Goal: Transaction & Acquisition: Purchase product/service

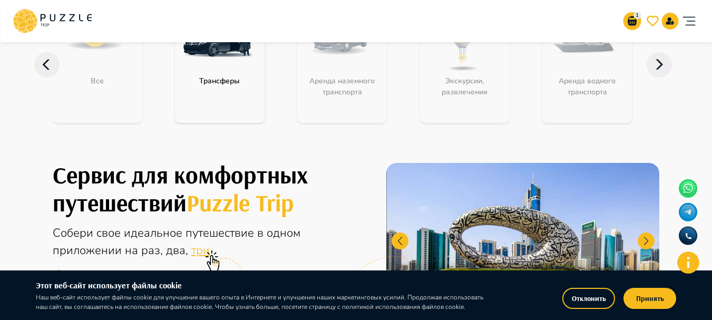
scroll to position [105, 0]
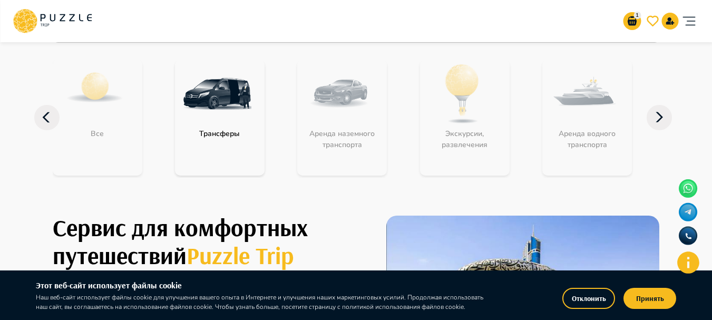
click at [483, 125] on div "Экскурсии, развлечения" at bounding box center [465, 118] width 90 height 116
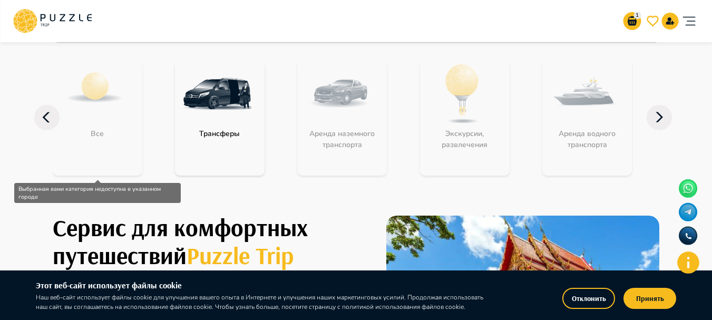
click at [99, 107] on div "Все" at bounding box center [98, 118] width 90 height 116
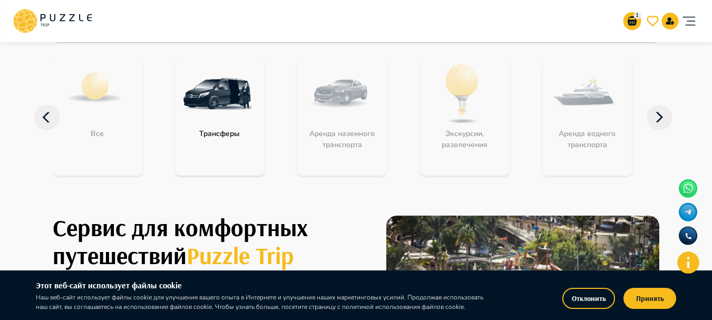
click at [655, 119] on icon at bounding box center [659, 117] width 25 height 25
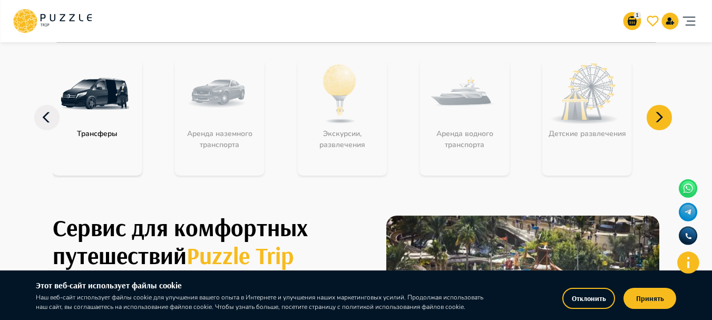
click at [655, 119] on icon at bounding box center [659, 117] width 25 height 25
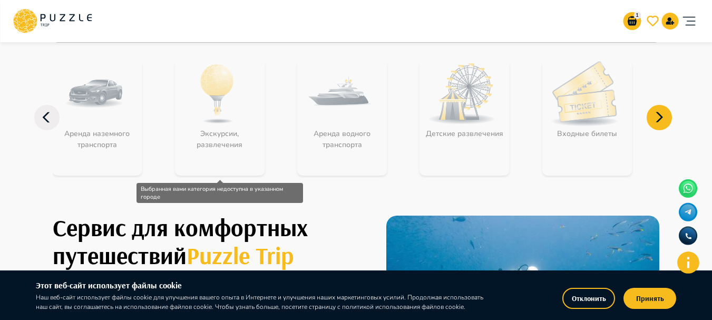
click at [219, 111] on div "Экскурсии, развлечения" at bounding box center [220, 118] width 90 height 116
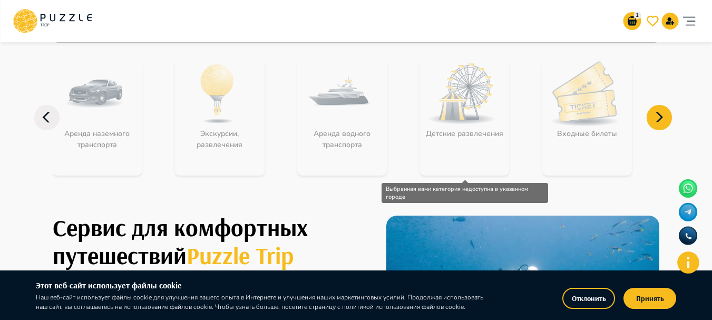
click at [491, 111] on div "Детские развлечения" at bounding box center [465, 118] width 90 height 116
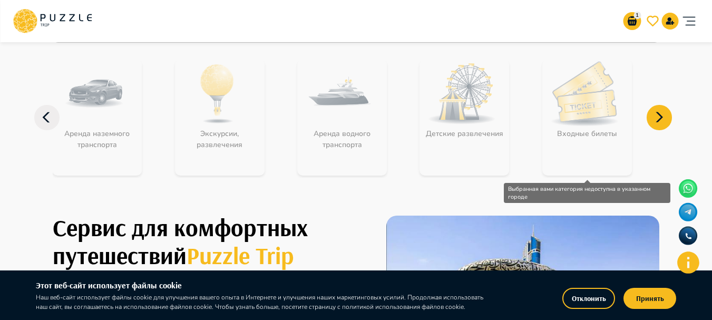
click at [599, 111] on div "Входные билеты" at bounding box center [587, 118] width 90 height 116
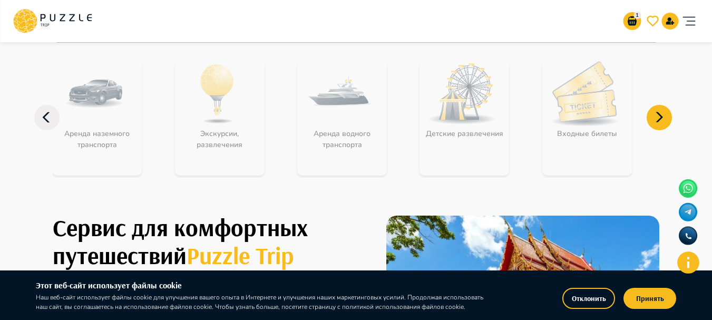
click at [40, 119] on icon at bounding box center [46, 117] width 25 height 25
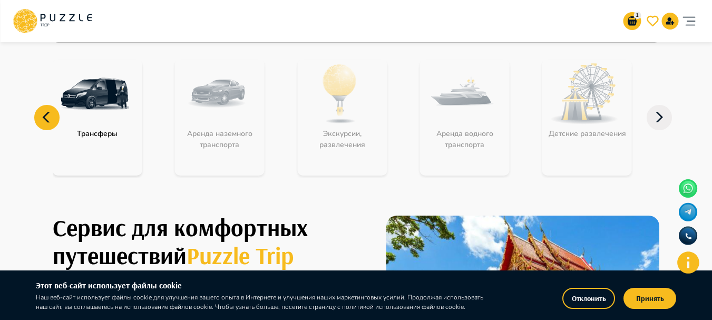
click at [40, 119] on icon at bounding box center [46, 117] width 25 height 25
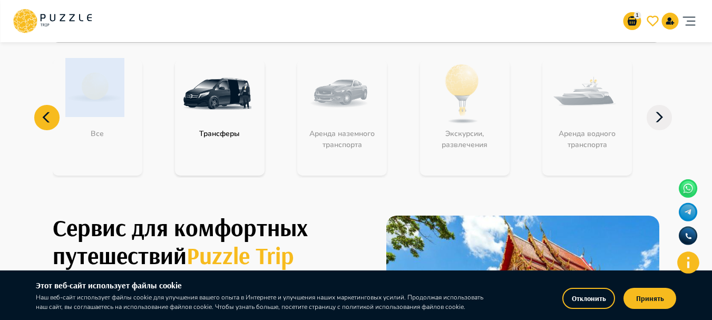
click at [40, 117] on icon at bounding box center [46, 117] width 25 height 25
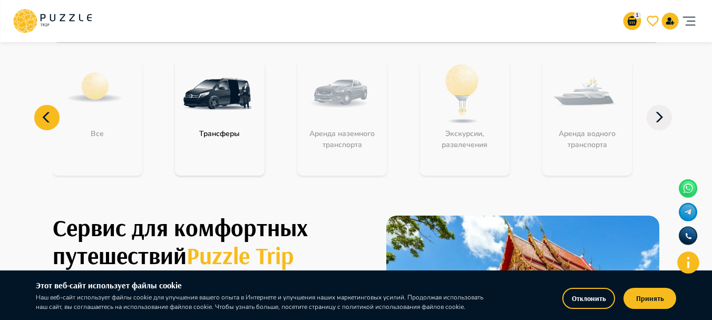
click at [41, 114] on icon at bounding box center [46, 117] width 25 height 25
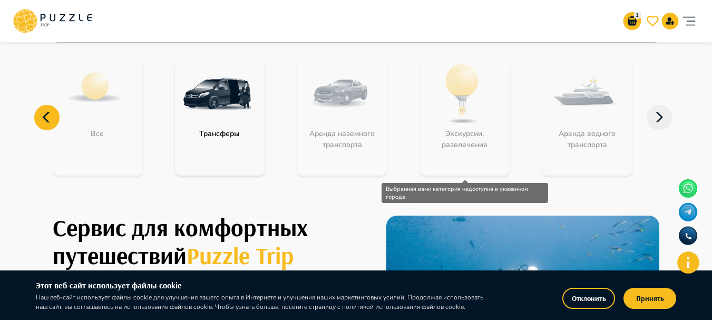
click at [487, 113] on div "Экскурсии, развлечения" at bounding box center [465, 118] width 90 height 116
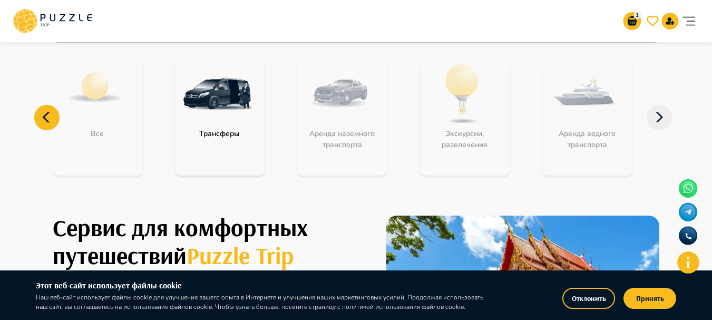
scroll to position [0, 0]
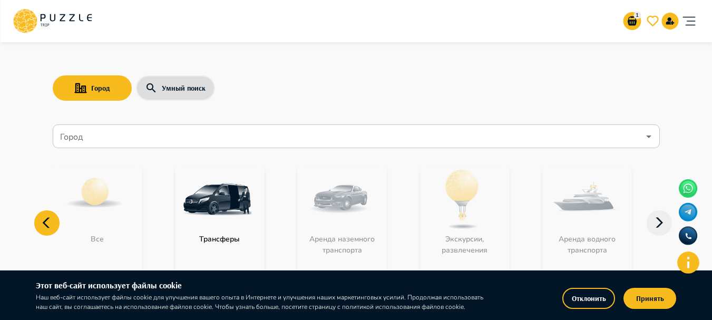
click at [163, 130] on input "Город" at bounding box center [348, 136] width 581 height 20
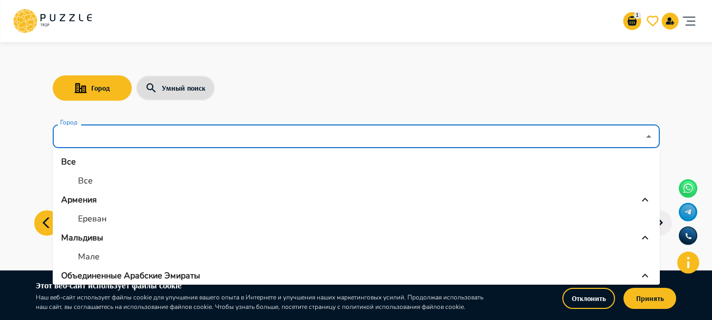
click at [120, 219] on li "Ереван" at bounding box center [356, 218] width 607 height 19
type input "******"
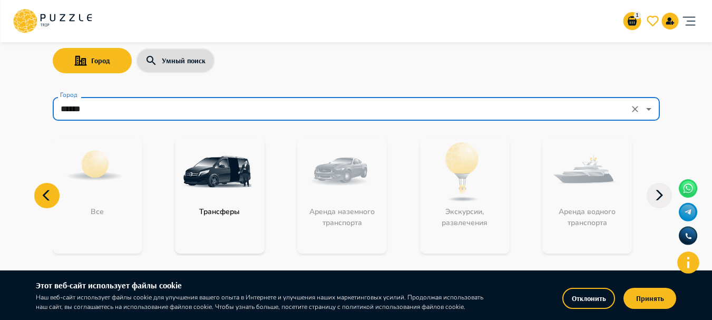
scroll to position [53, 0]
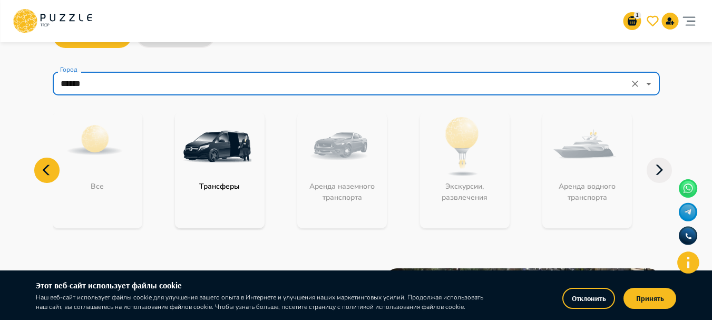
click at [462, 162] on div "Экскурсии, развлечения" at bounding box center [465, 170] width 90 height 116
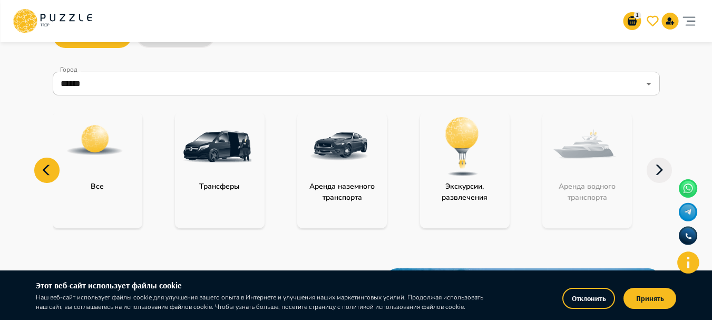
click at [462, 162] on img at bounding box center [462, 146] width 69 height 69
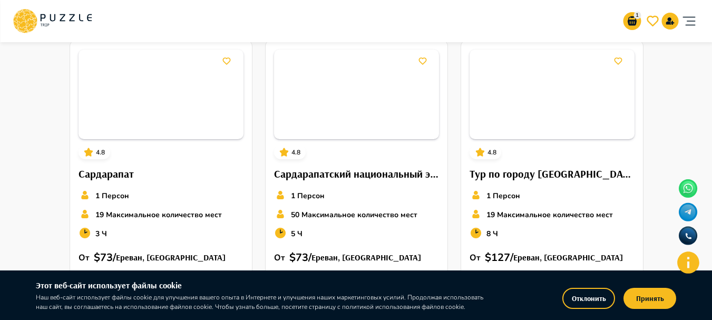
scroll to position [1558, 0]
